Goal: Transaction & Acquisition: Purchase product/service

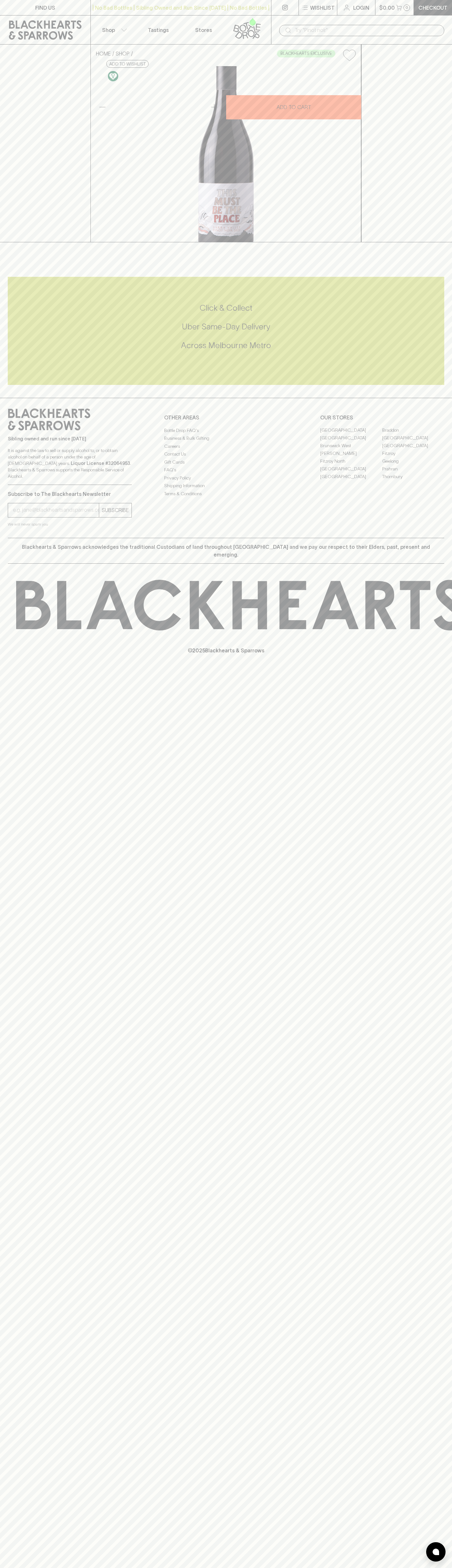
click at [345, 8] on icon at bounding box center [346, 7] width 8 height 8
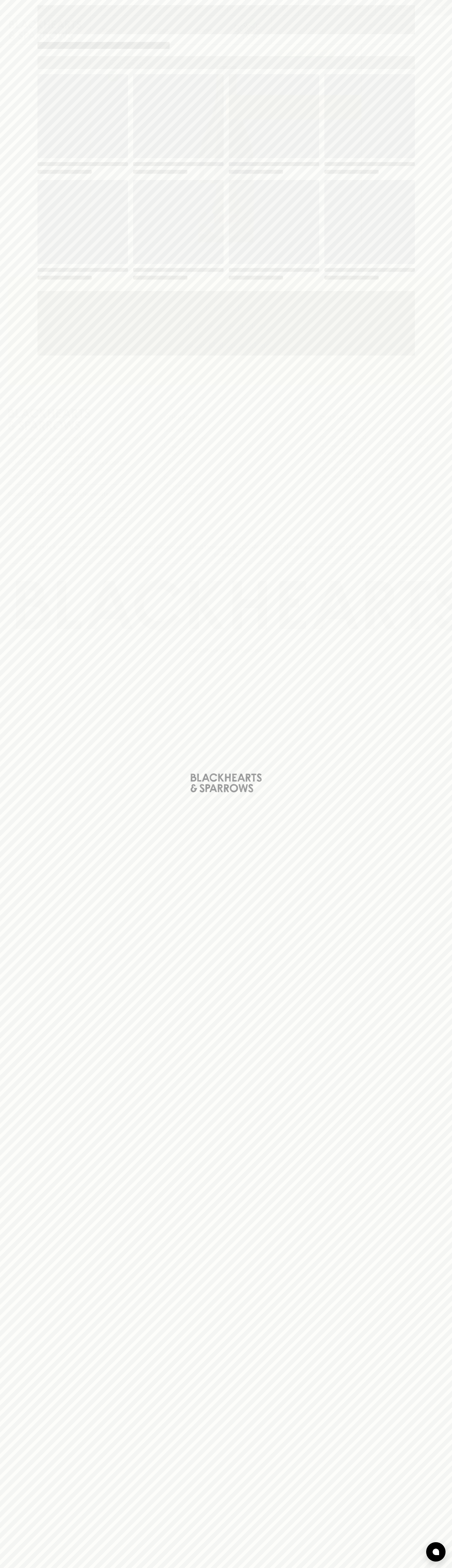
click at [422, 1525] on div "Loading" at bounding box center [226, 784] width 452 height 1568
click at [41, 1567] on html "FIND US | No Bad Bottles | Sibling Owned and Run Since [DATE] | No Bad Bottles …" at bounding box center [226, 784] width 452 height 1568
click at [1, 116] on div "Loading" at bounding box center [226, 784] width 452 height 1568
